Goal: Information Seeking & Learning: Learn about a topic

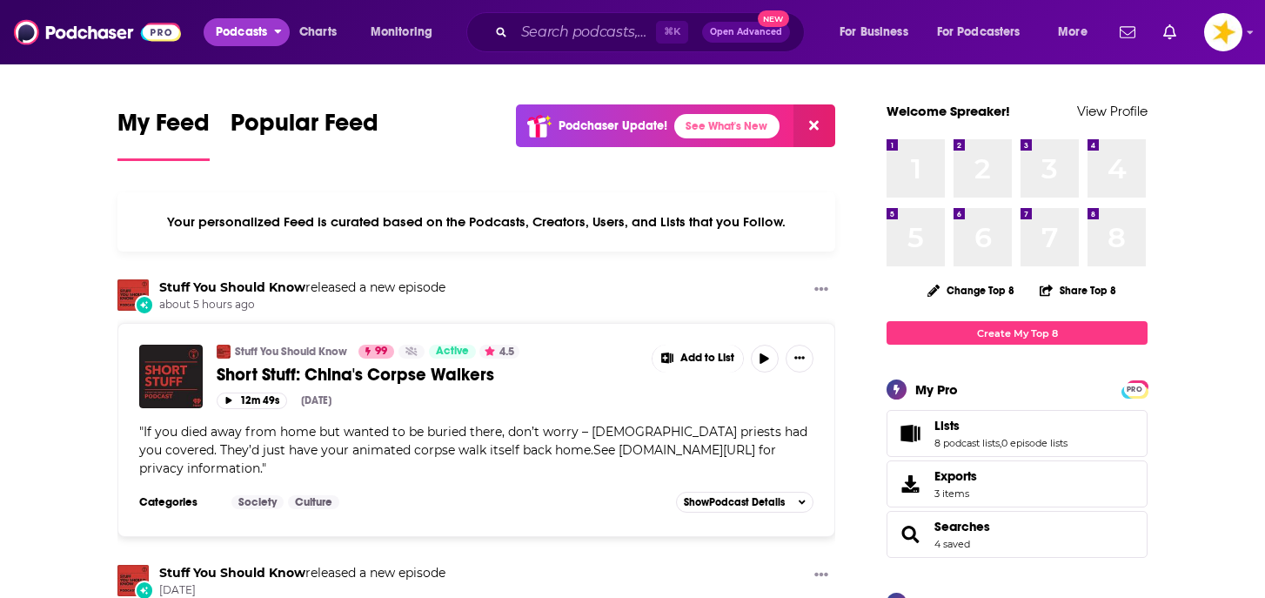
click at [245, 37] on span "Podcasts" at bounding box center [241, 32] width 51 height 24
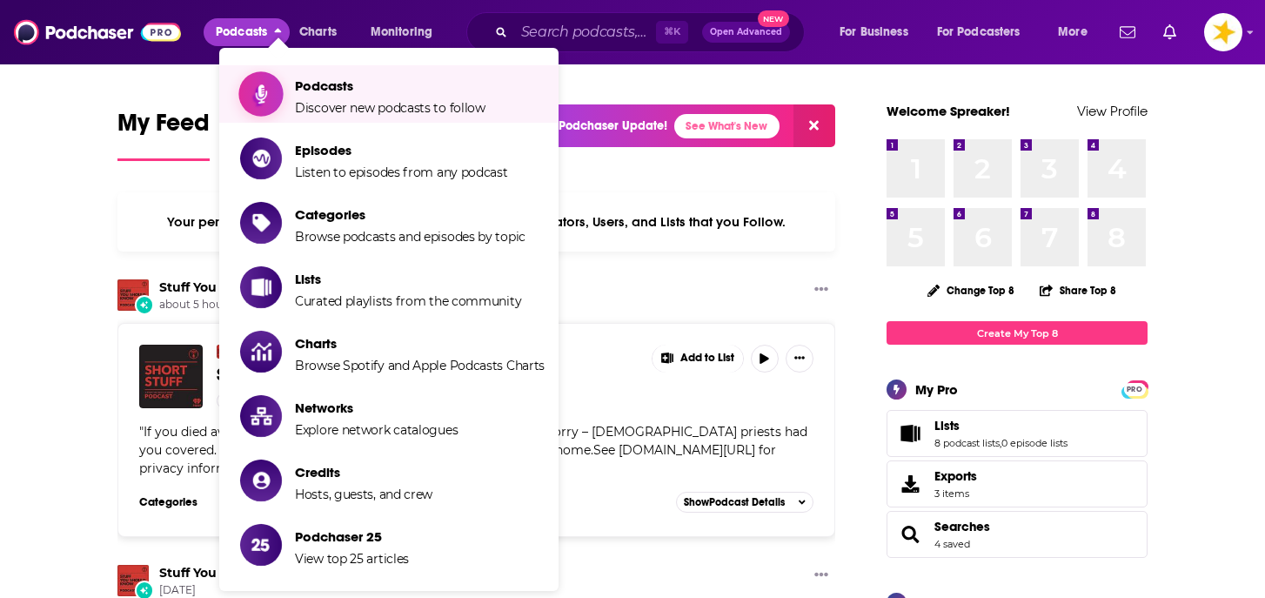
click at [318, 89] on span "Podcasts" at bounding box center [390, 85] width 191 height 17
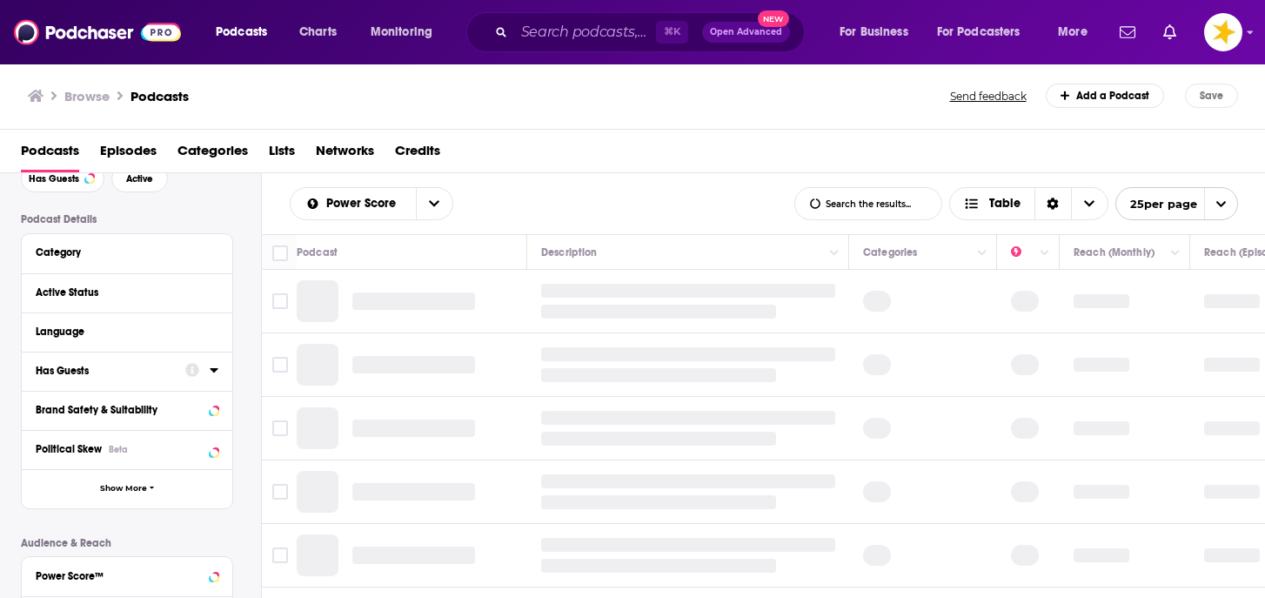
scroll to position [96, 0]
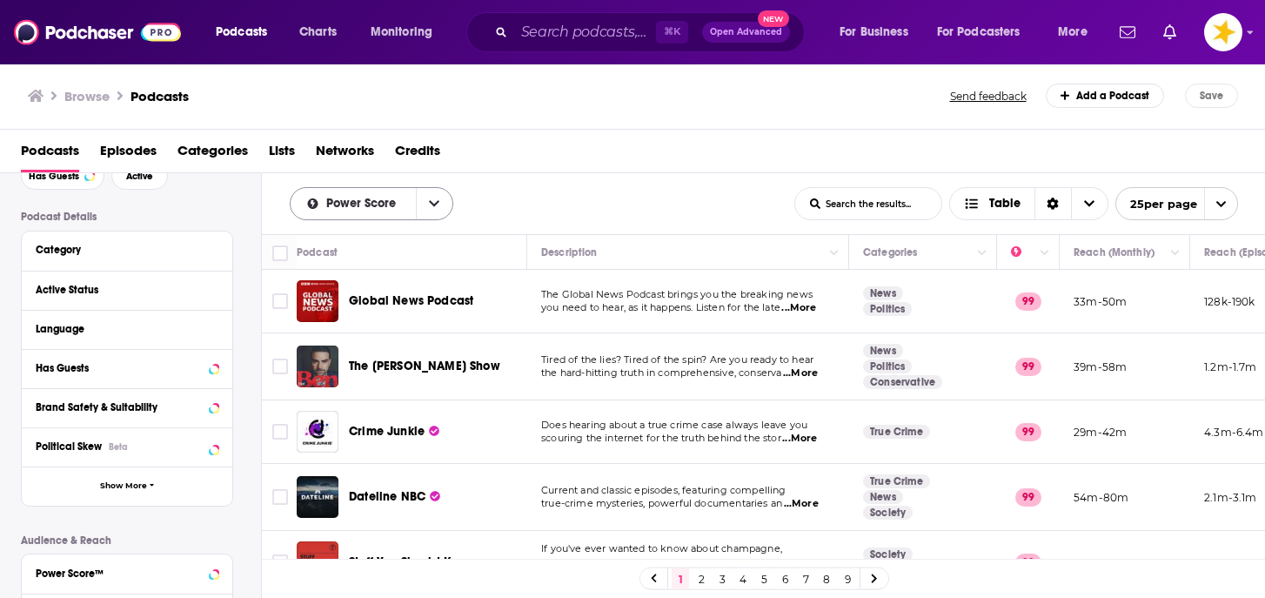
click at [373, 206] on span "Power Score" at bounding box center [364, 204] width 76 height 12
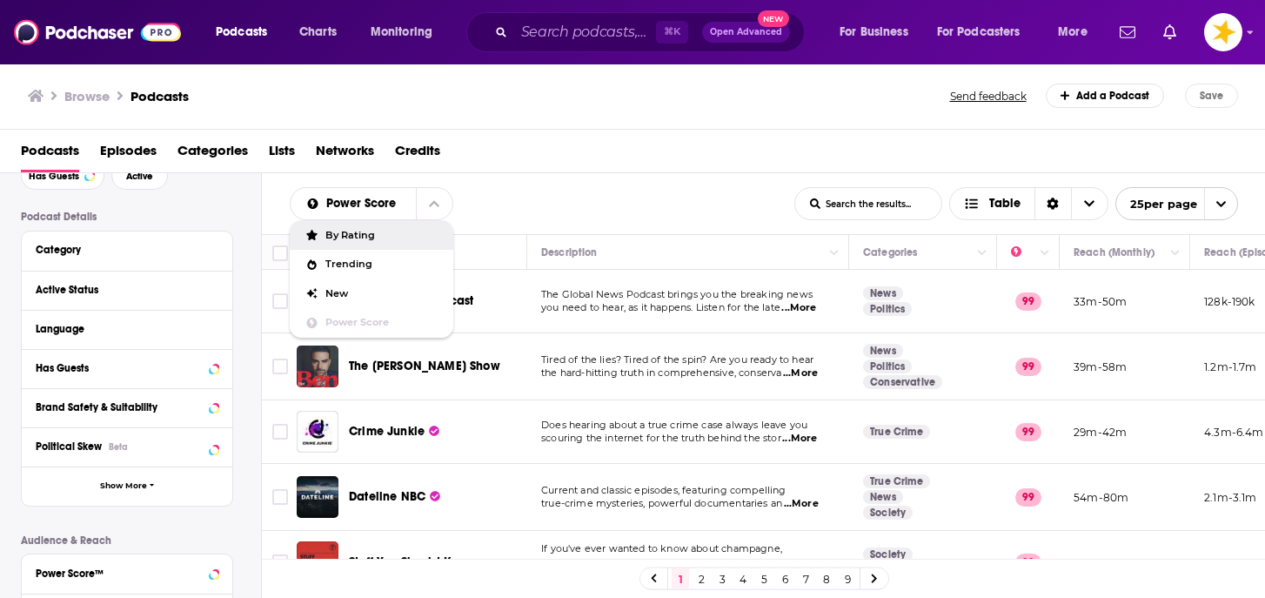
click at [518, 181] on div "Power Score By Rating Trending New Power Score List Search Input Search the res…" at bounding box center [764, 203] width 1004 height 61
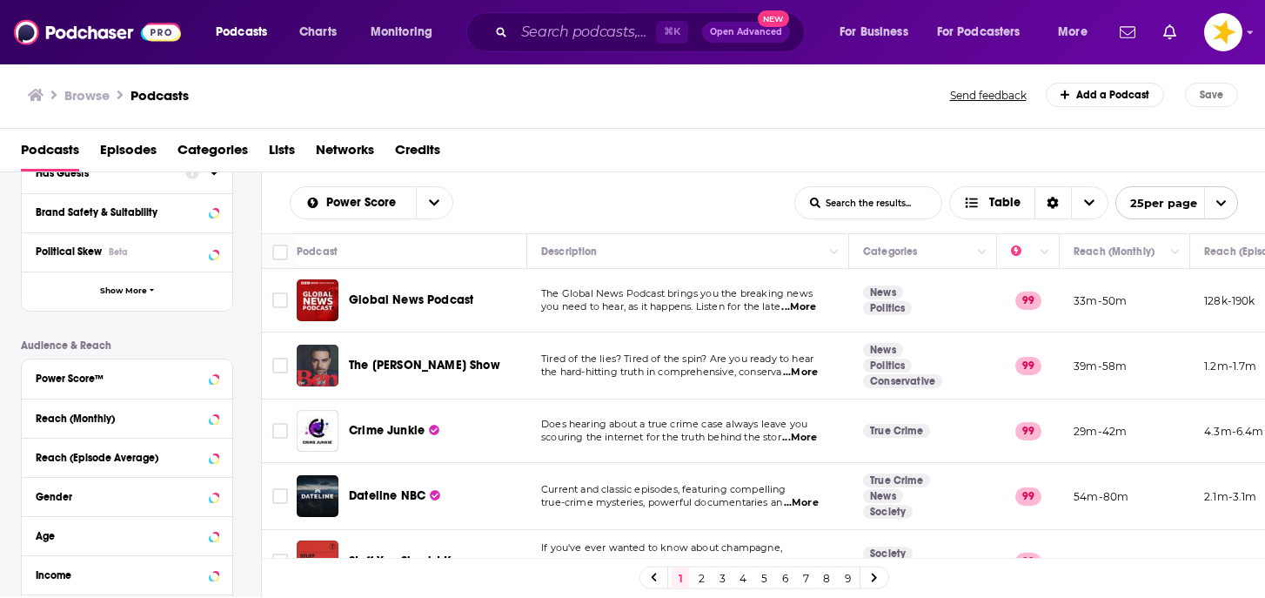
scroll to position [328, 0]
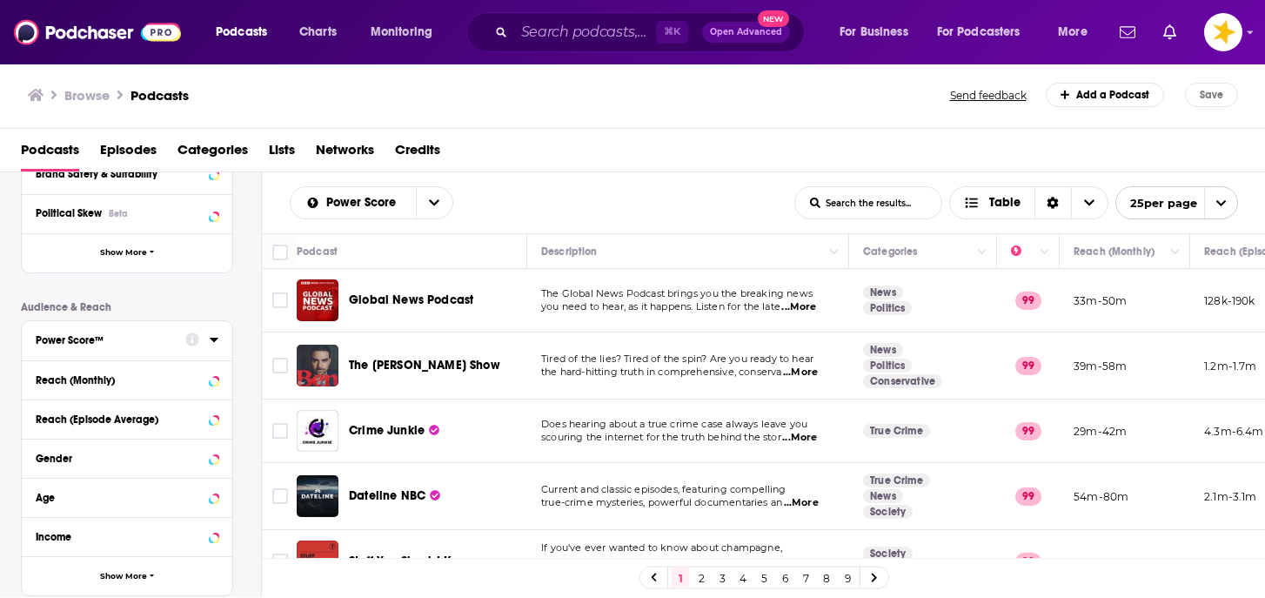
click at [83, 346] on div "Power Score™" at bounding box center [105, 340] width 138 height 12
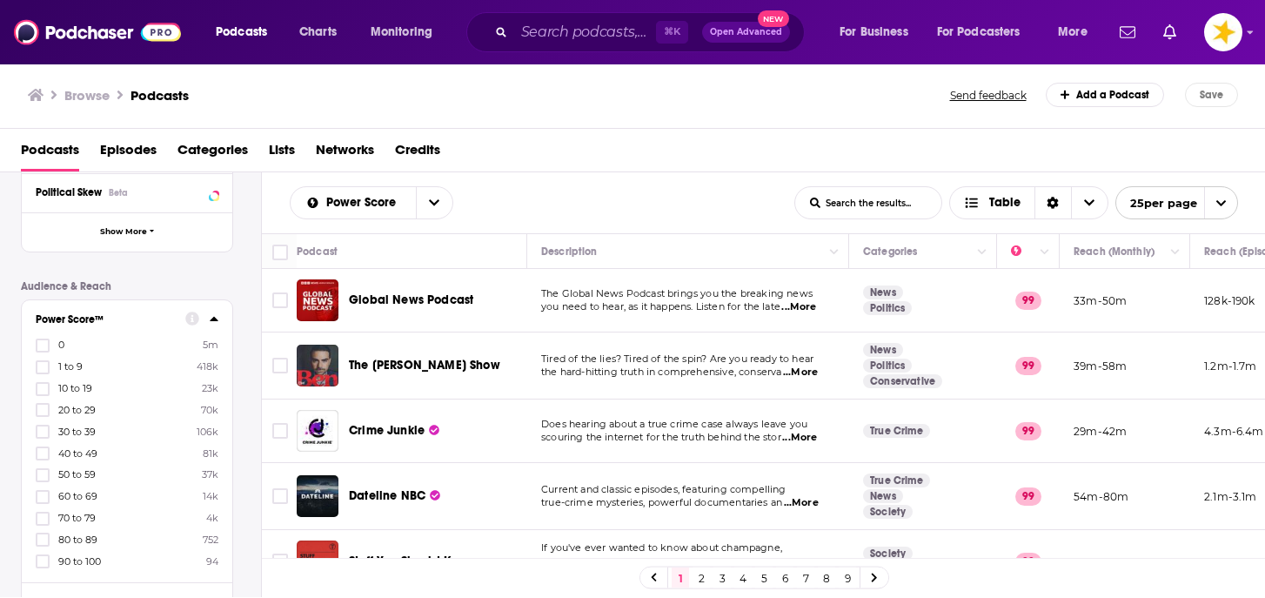
scroll to position [361, 0]
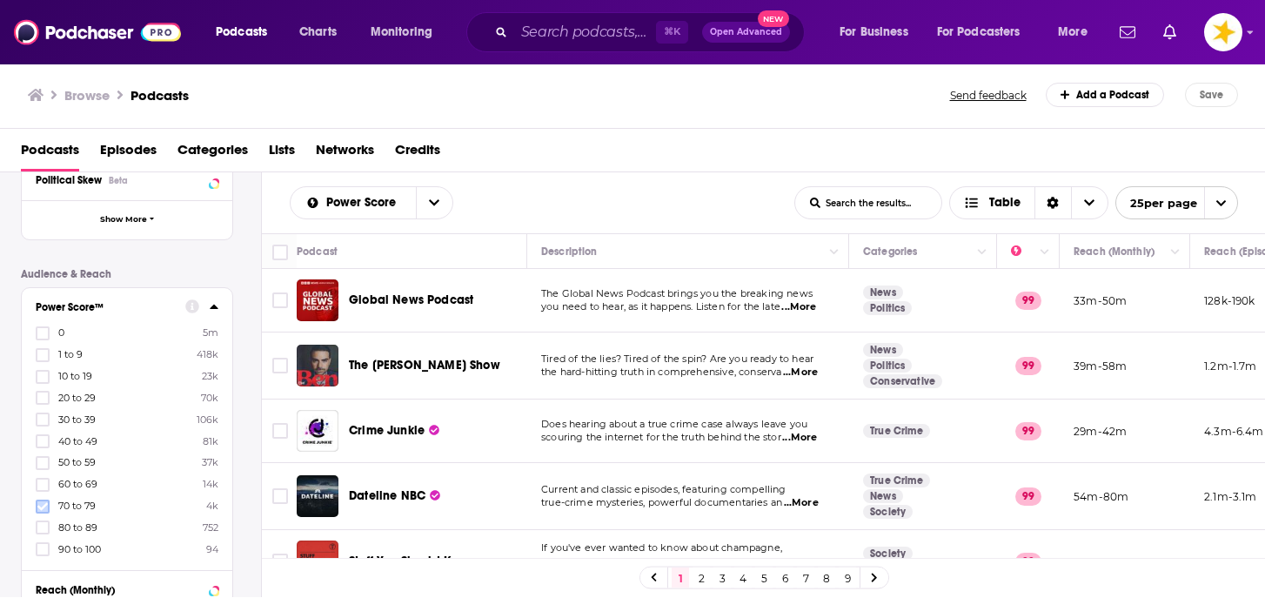
click at [44, 503] on icon at bounding box center [42, 506] width 10 height 8
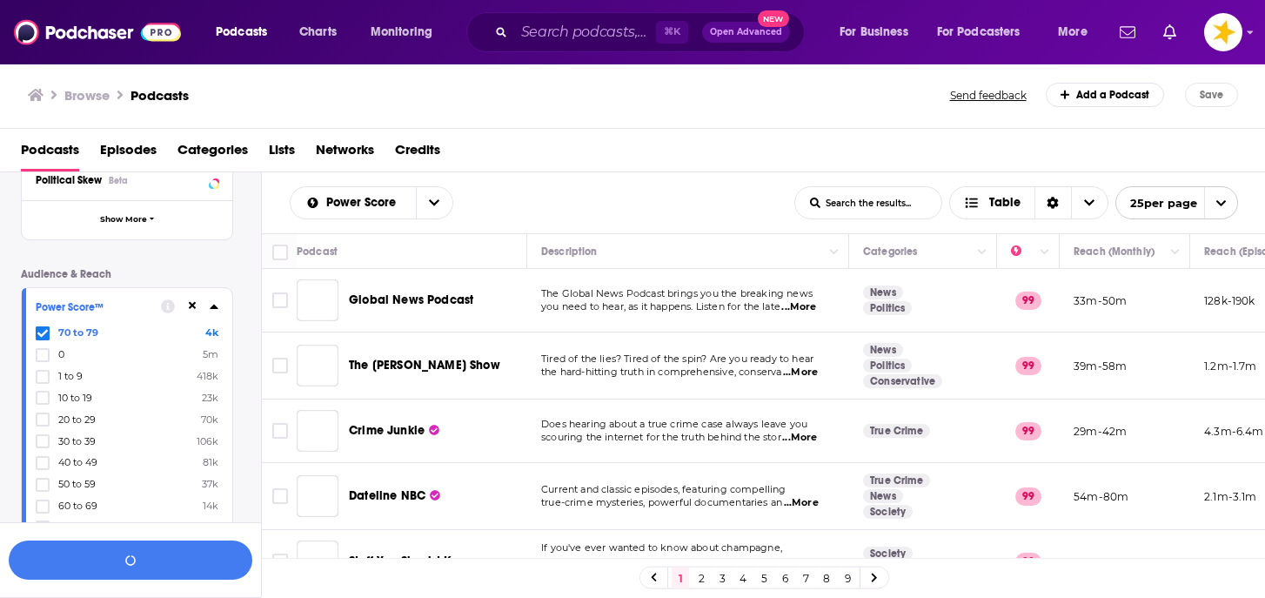
scroll to position [404, 0]
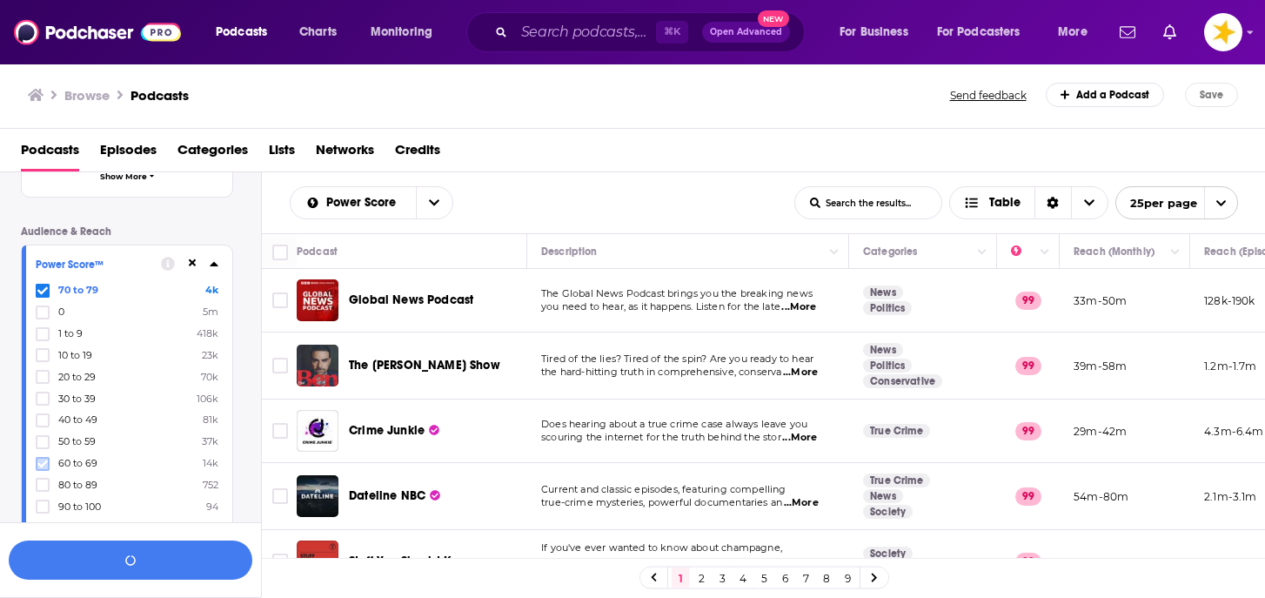
click at [45, 460] on icon at bounding box center [42, 464] width 10 height 8
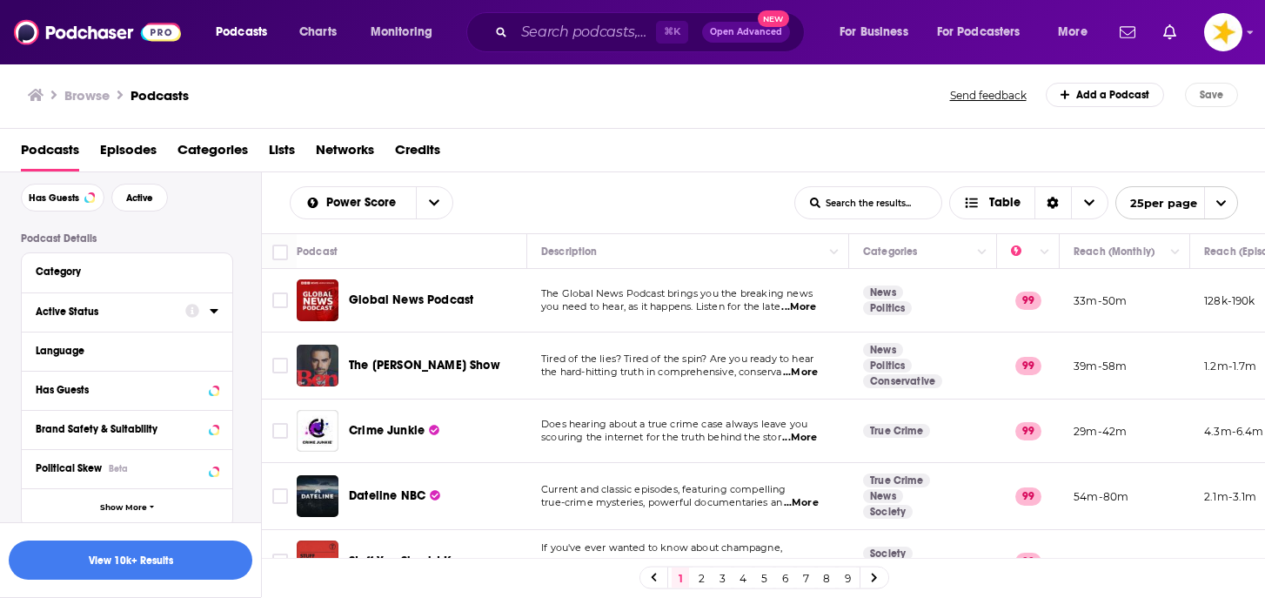
scroll to position [37, 0]
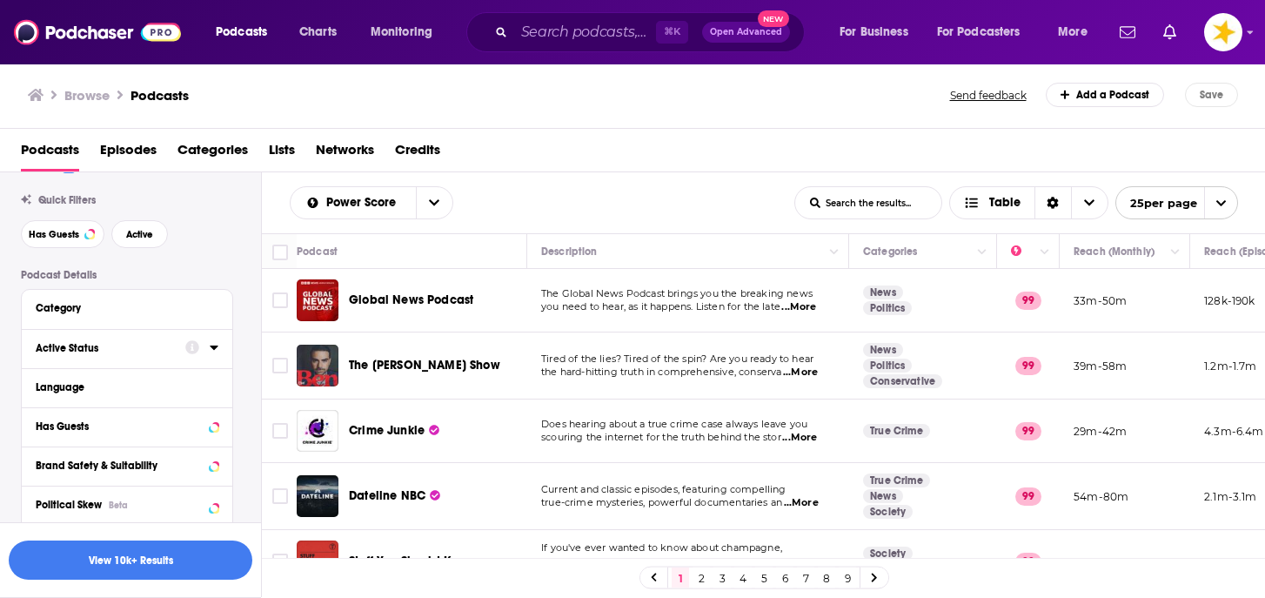
click at [165, 346] on div "Active Status" at bounding box center [105, 348] width 138 height 12
click at [91, 385] on span "All" at bounding box center [118, 380] width 163 height 23
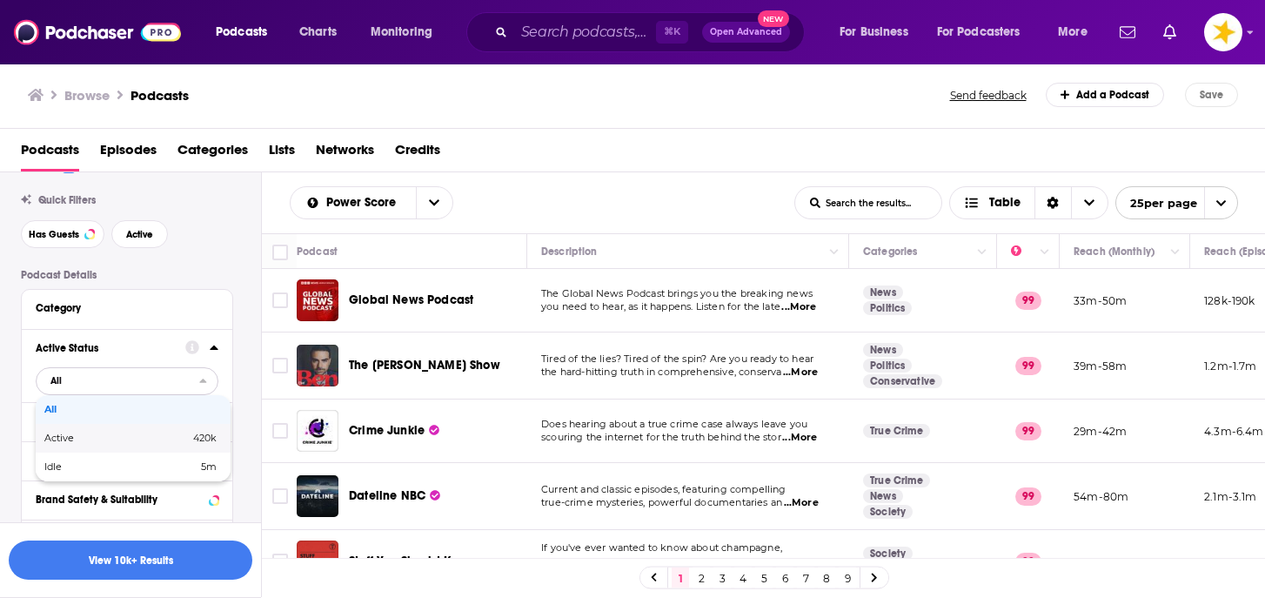
click at [82, 443] on span "Active" at bounding box center [87, 438] width 87 height 10
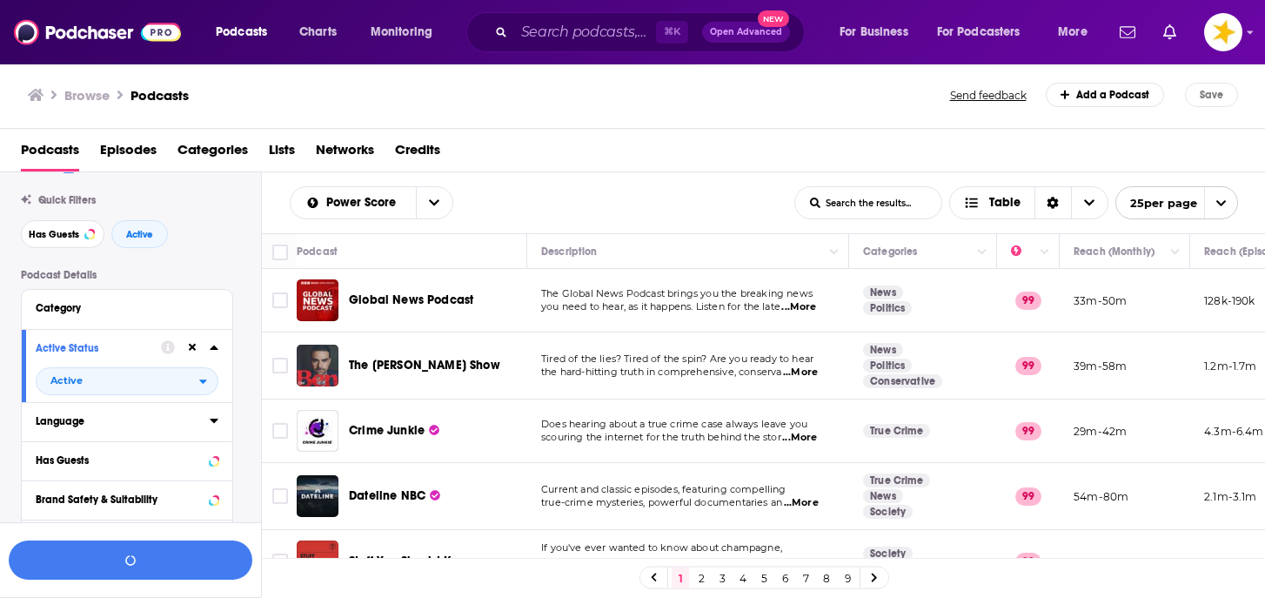
click at [96, 427] on div "Language" at bounding box center [117, 421] width 163 height 12
click at [88, 479] on span "English" at bounding box center [75, 479] width 35 height 12
click at [43, 485] on input "multiSelectOption-en-0" at bounding box center [43, 485] width 0 height 0
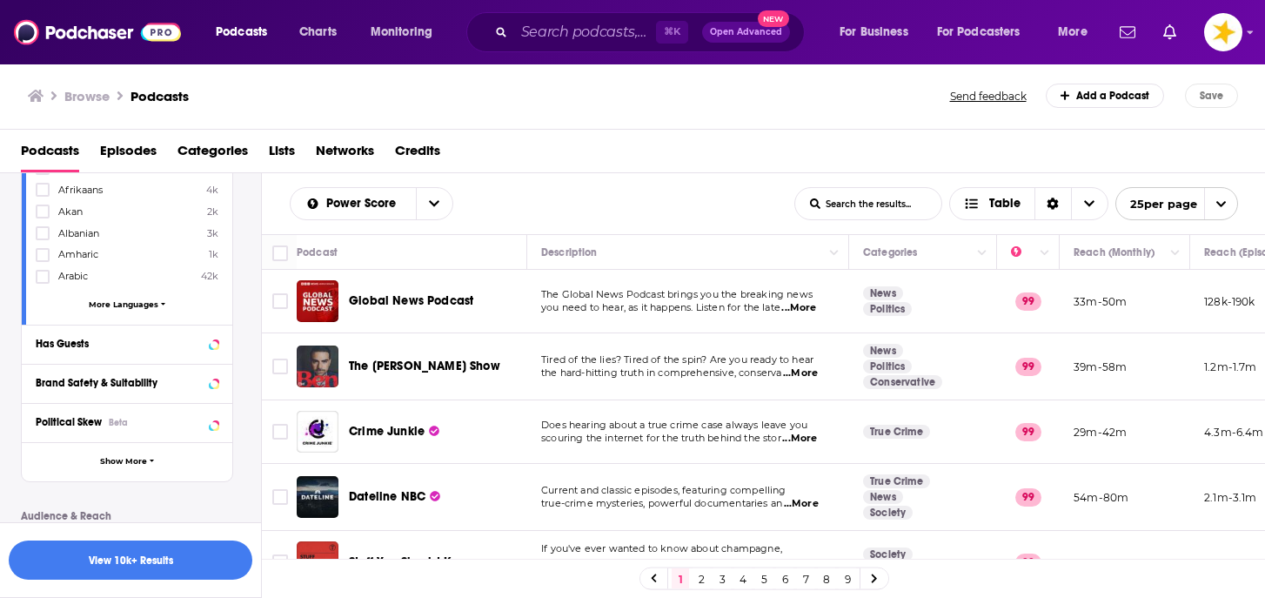
scroll to position [386, 0]
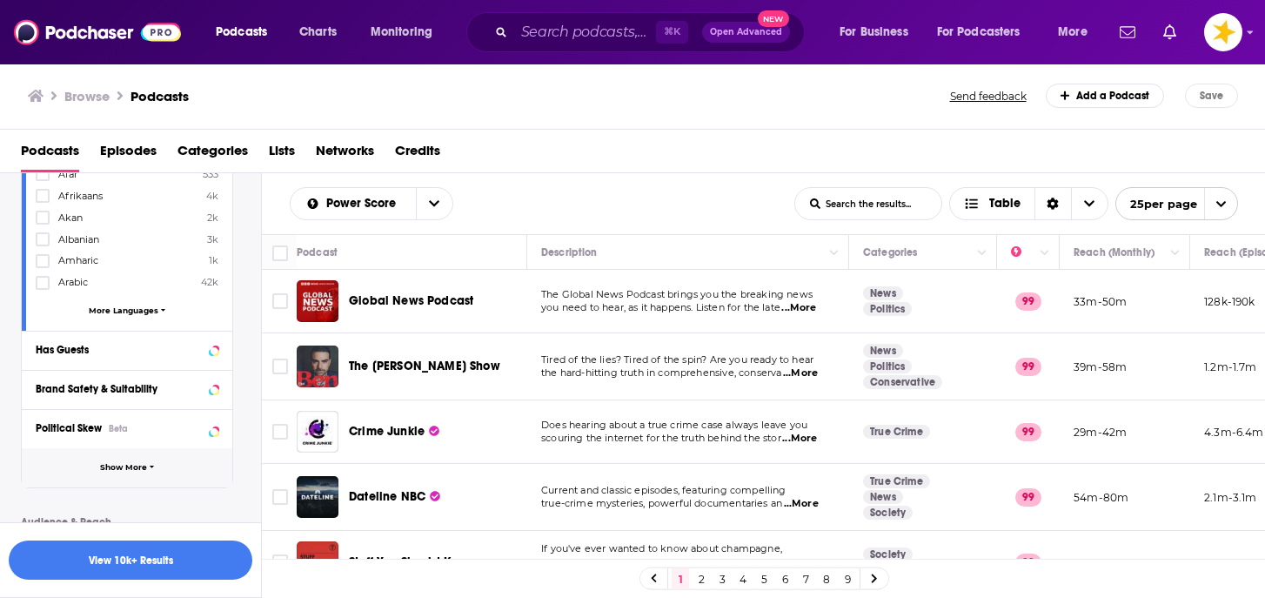
click at [117, 479] on button "Show More" at bounding box center [127, 467] width 211 height 39
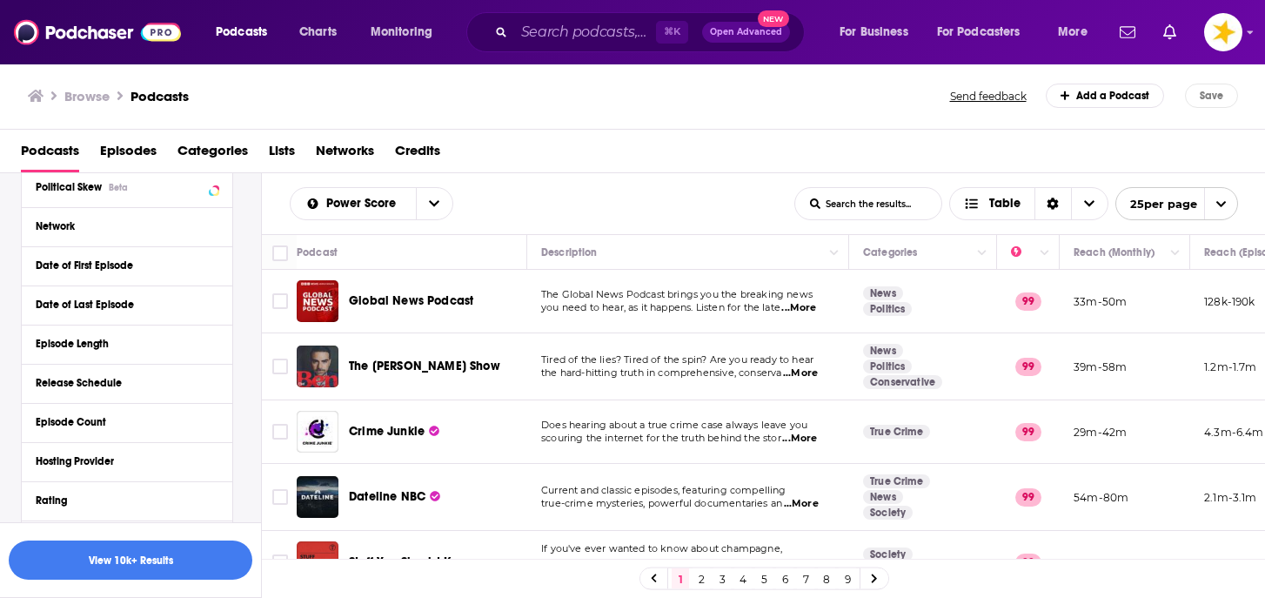
scroll to position [636, 0]
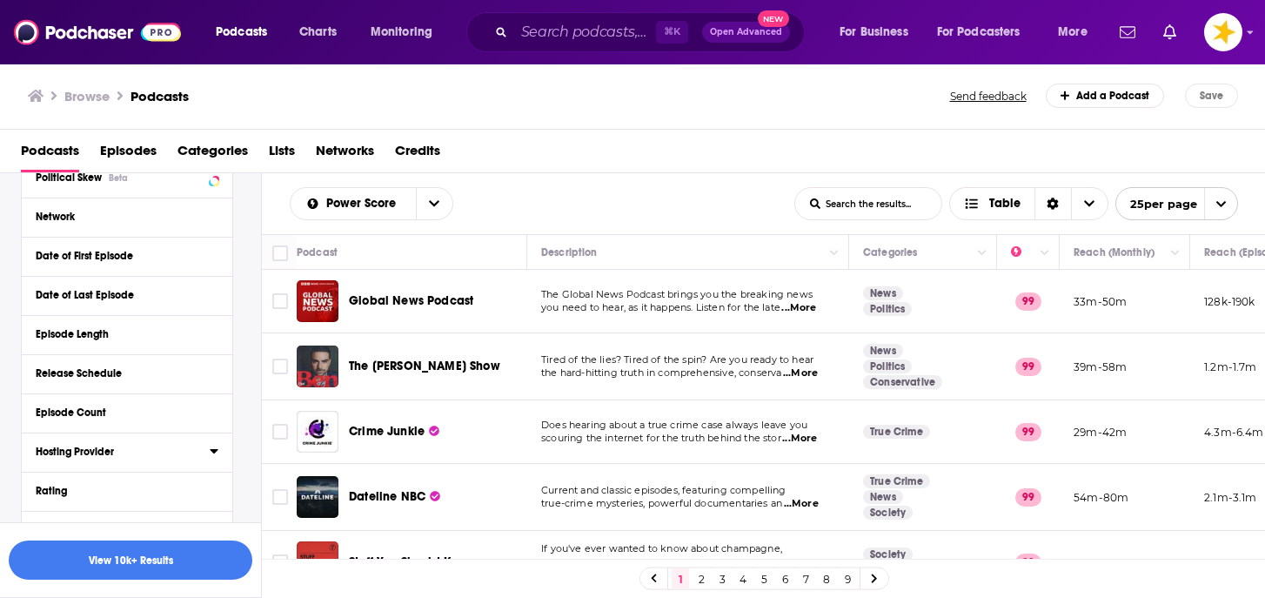
click at [115, 455] on div "Hosting Provider" at bounding box center [117, 452] width 163 height 12
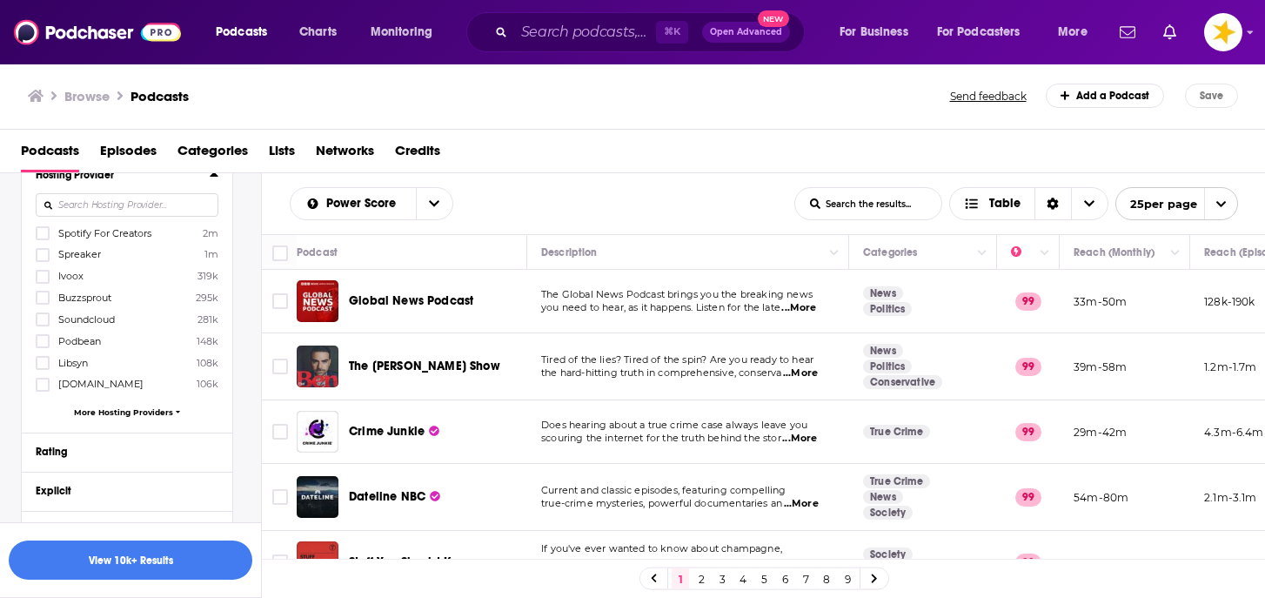
scroll to position [916, 0]
click at [46, 355] on icon at bounding box center [42, 359] width 10 height 10
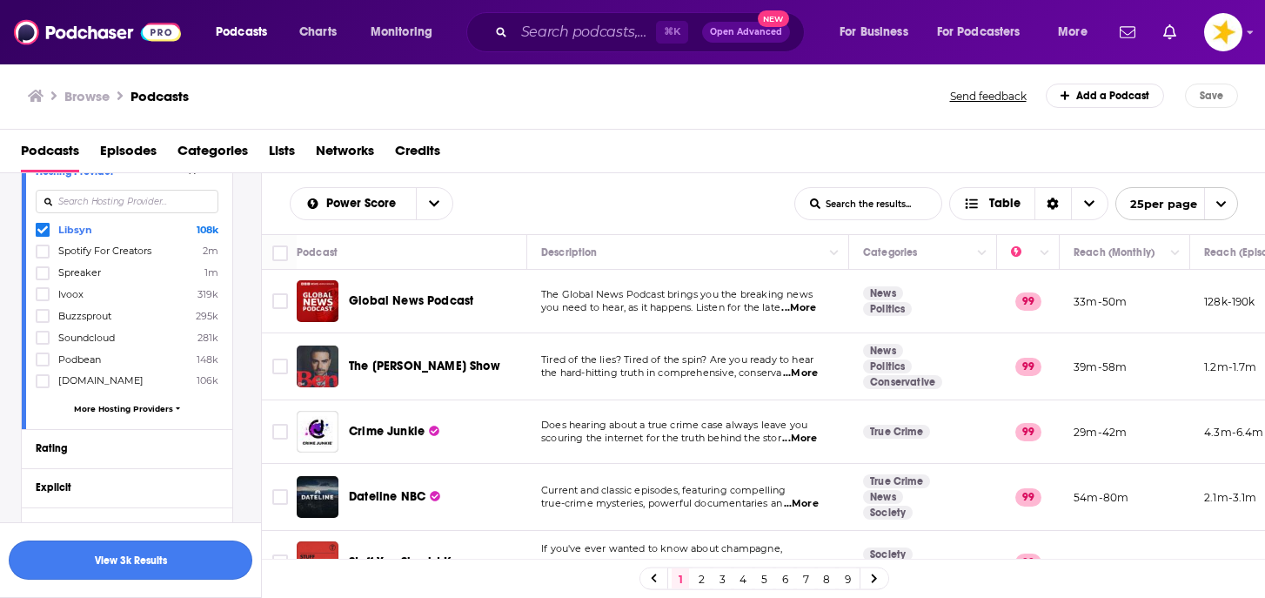
click at [130, 562] on button "View 3k Results" at bounding box center [131, 559] width 244 height 39
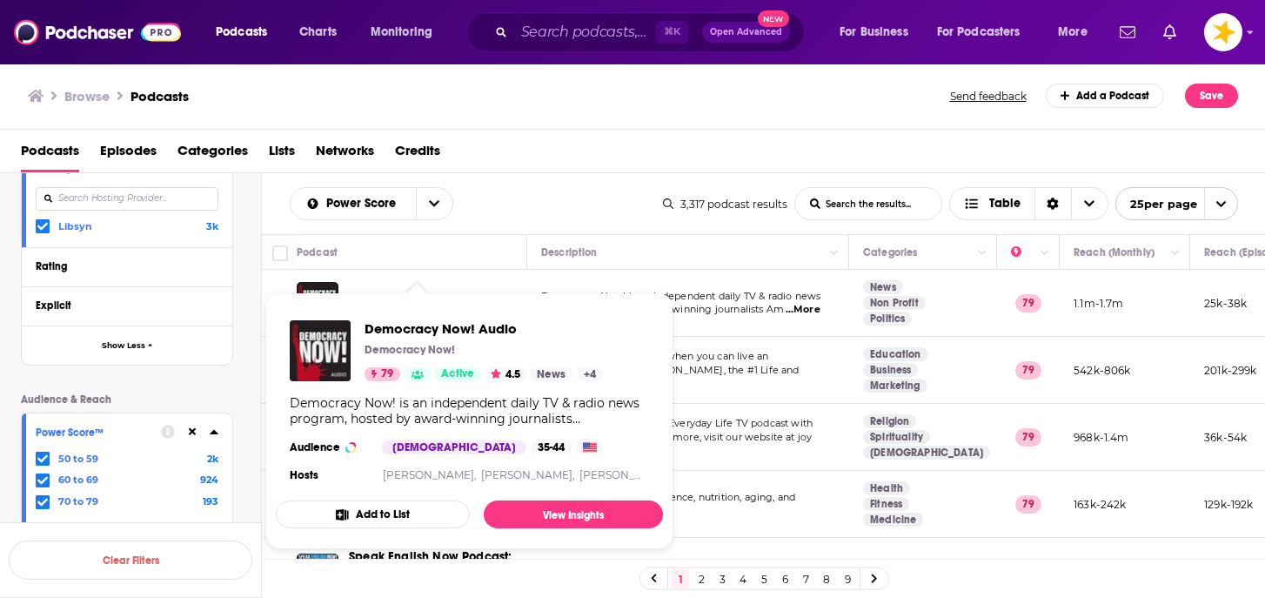
click at [422, 303] on span "Democracy Now! Audio Democracy Now! 79 Active 4.5 News + 4 Democracy Now! is an…" at bounding box center [469, 420] width 387 height 257
click at [567, 515] on link "View Insights" at bounding box center [573, 514] width 179 height 28
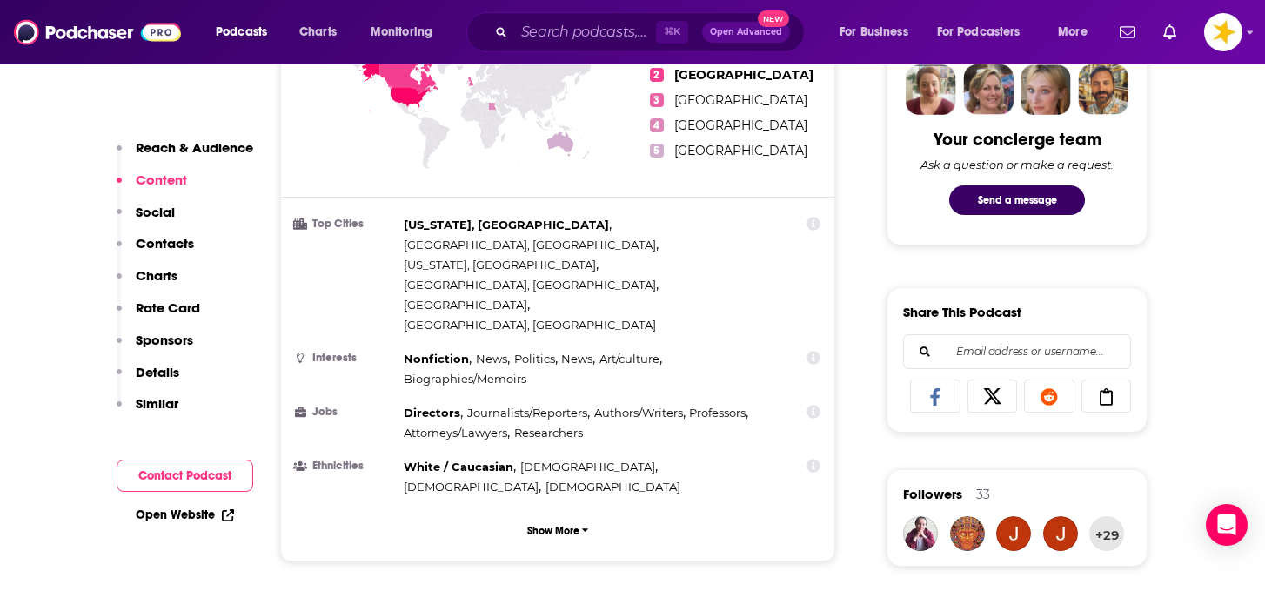
scroll to position [867, 0]
